Goal: Information Seeking & Learning: Learn about a topic

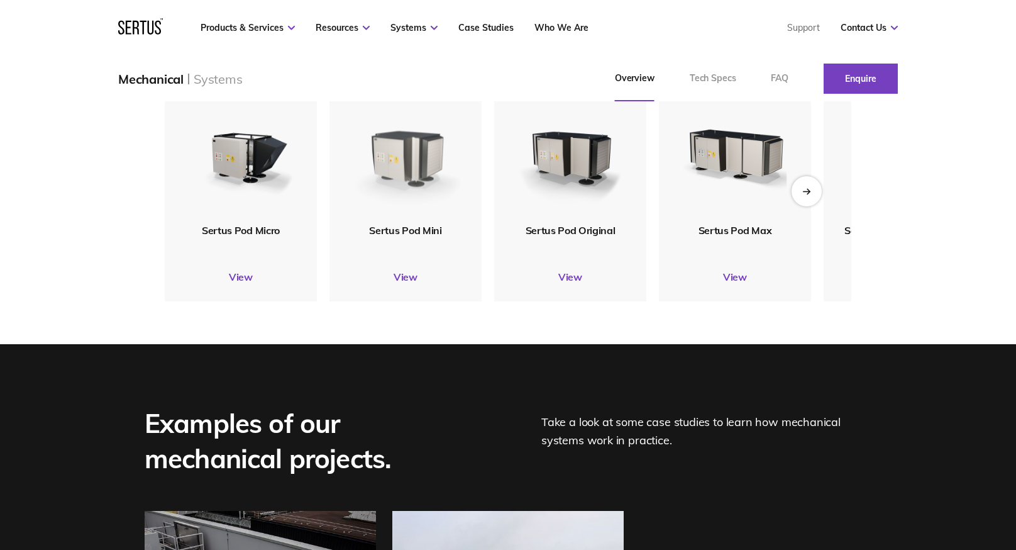
scroll to position [1509, 0]
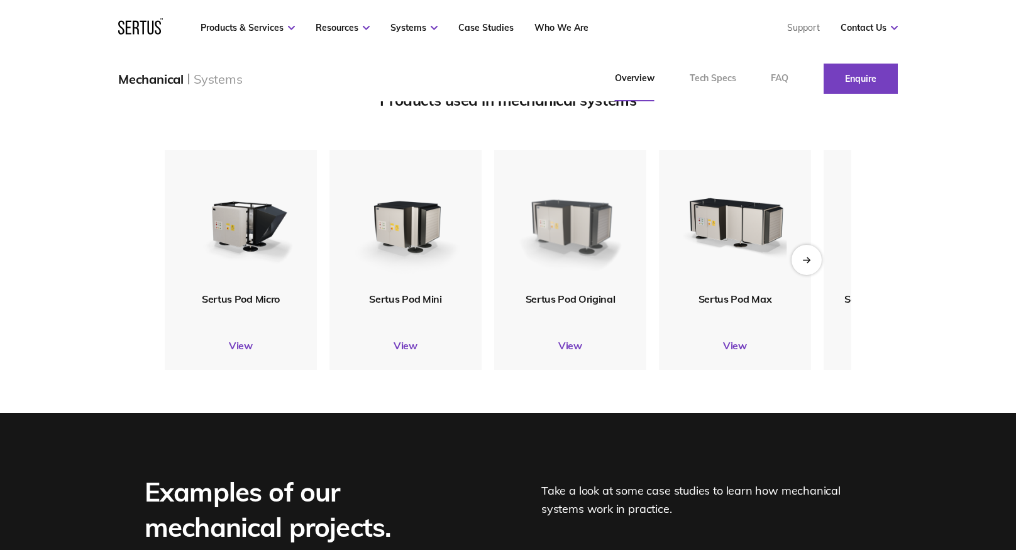
click at [579, 273] on img at bounding box center [570, 221] width 117 height 138
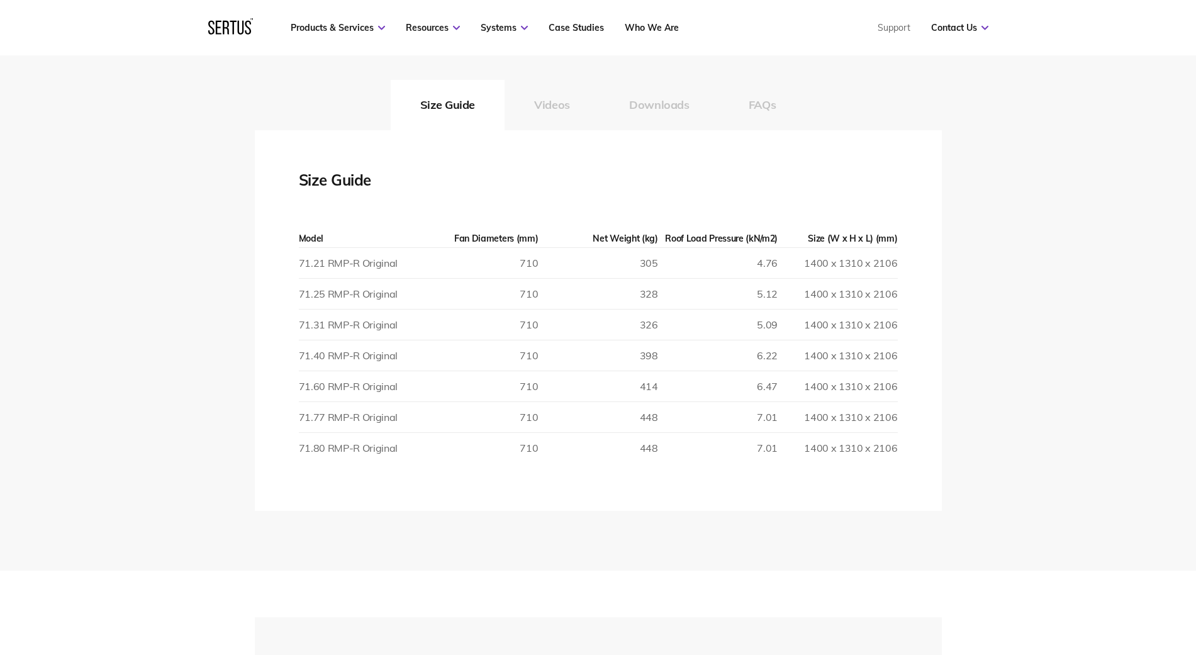
scroll to position [2201, 0]
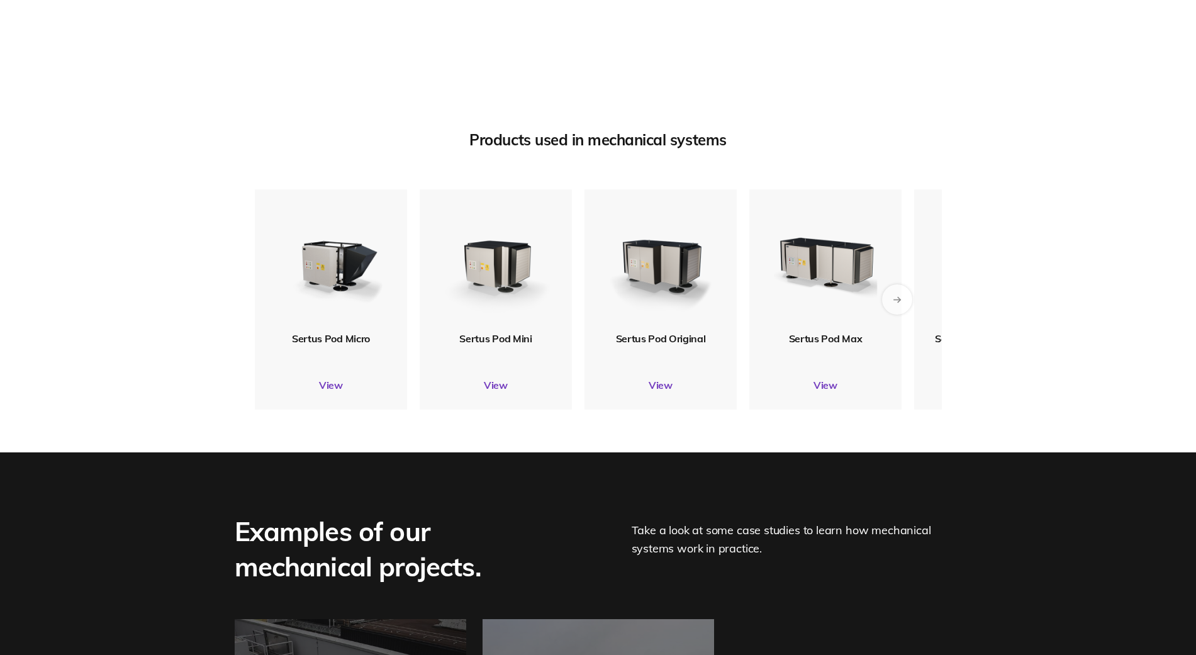
scroll to position [1556, 0]
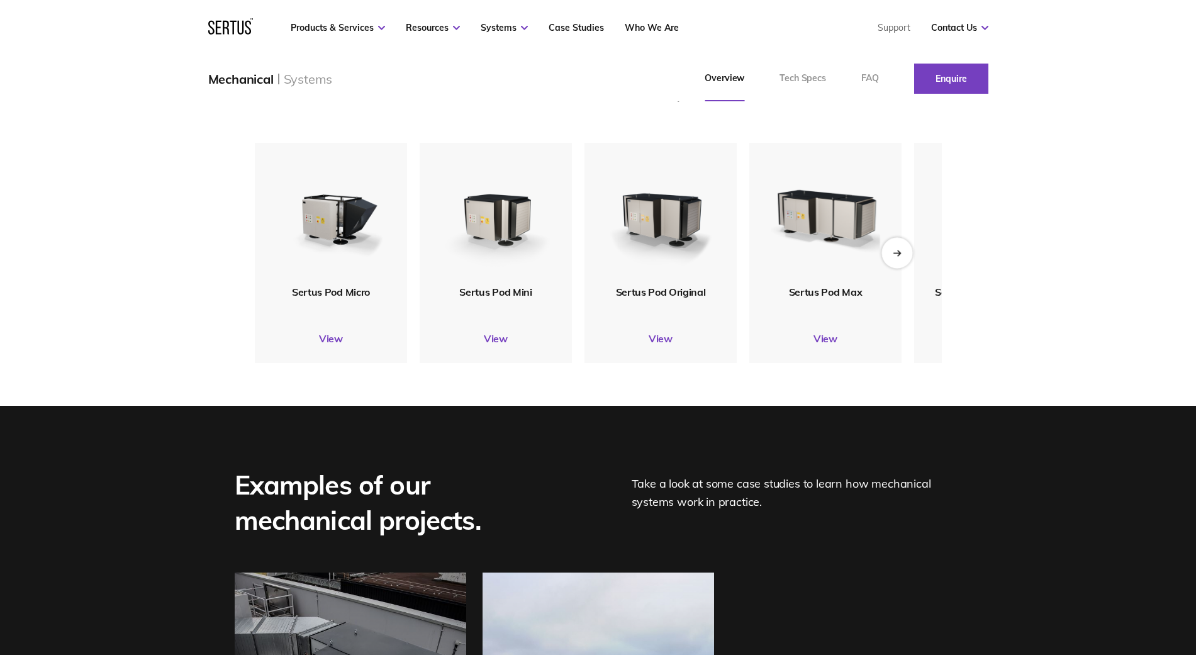
click at [892, 256] on icon "Next slide" at bounding box center [896, 252] width 8 height 7
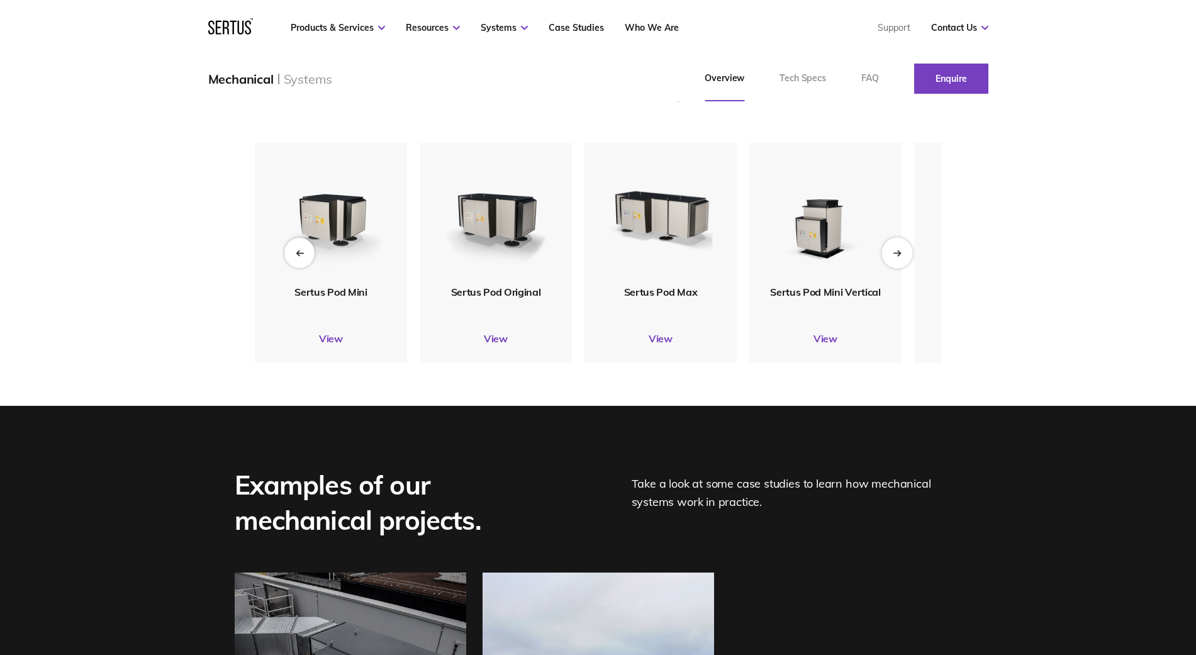
click at [892, 256] on icon "Next slide" at bounding box center [896, 252] width 8 height 7
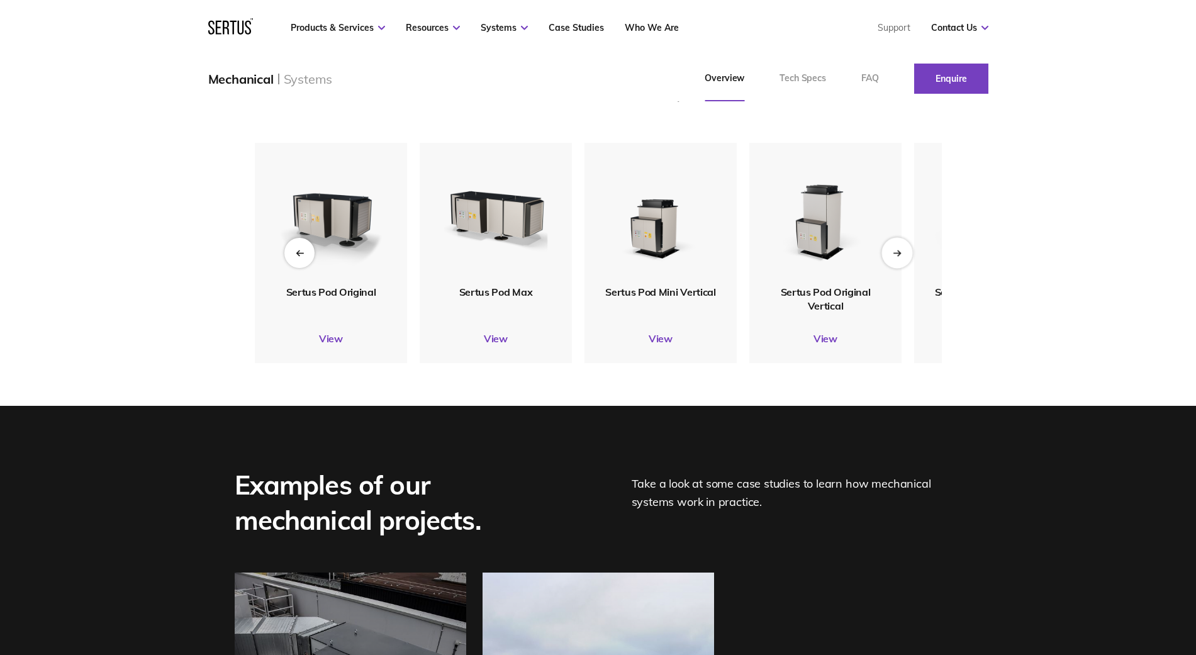
click at [892, 256] on icon "Next slide" at bounding box center [896, 252] width 8 height 7
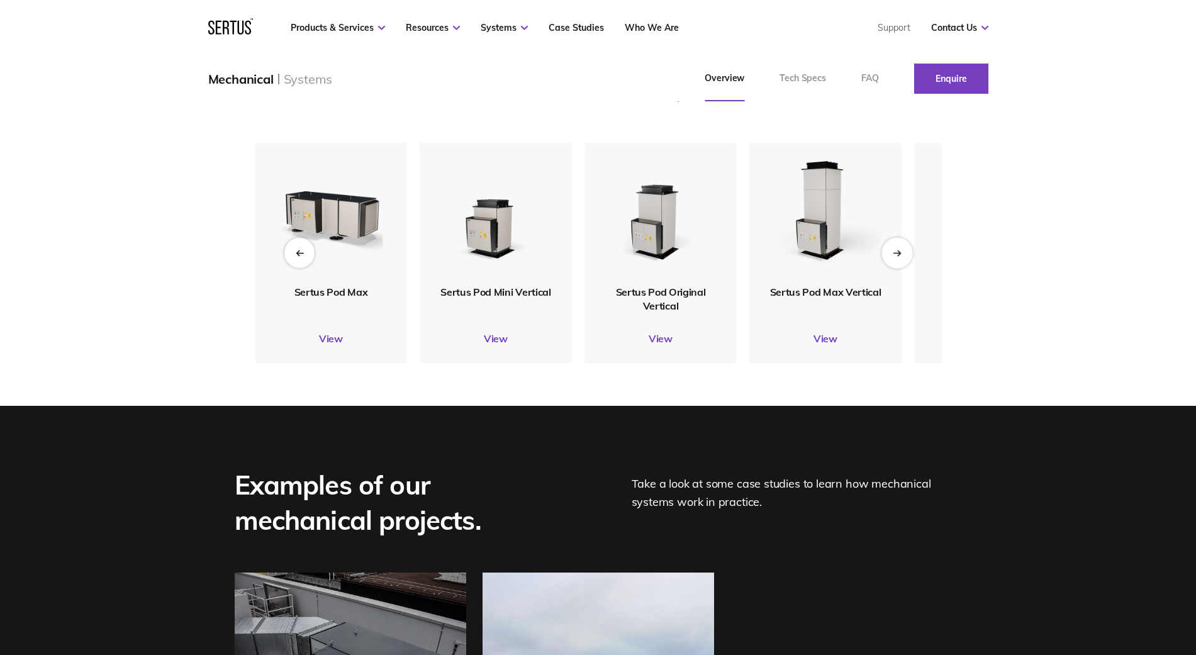
click at [893, 253] on icon "Next slide" at bounding box center [895, 253] width 7 height 0
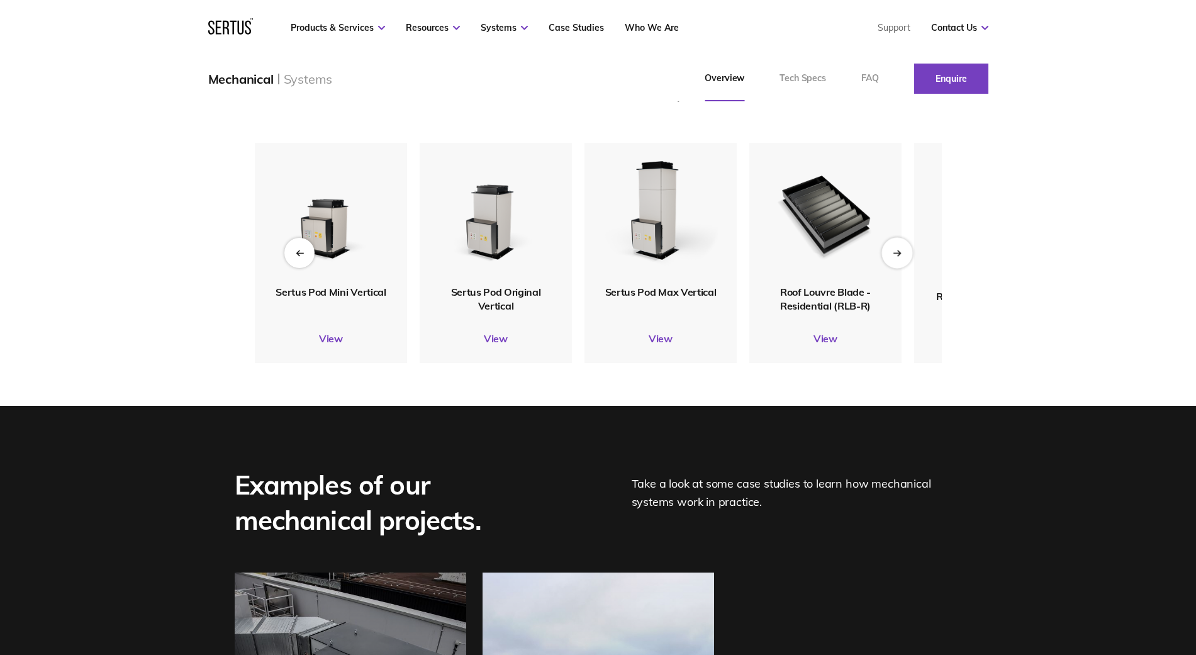
click at [893, 253] on icon "Next slide" at bounding box center [895, 253] width 7 height 0
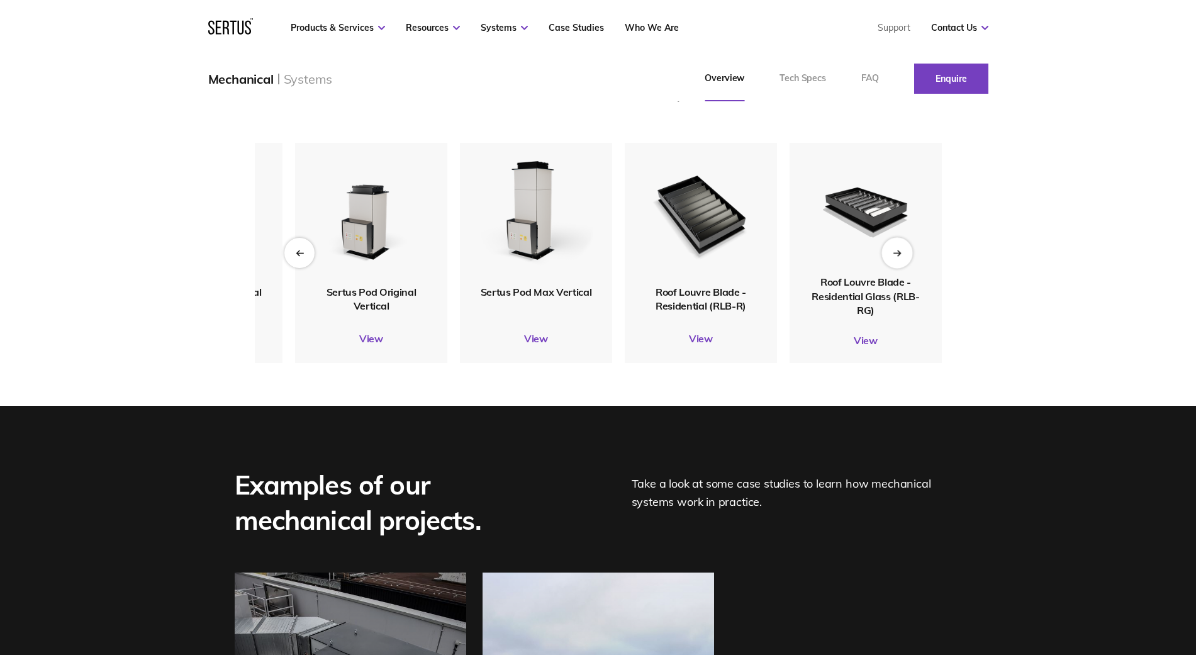
click at [893, 253] on icon "Next slide" at bounding box center [895, 253] width 7 height 0
